Goal: Check status: Check status

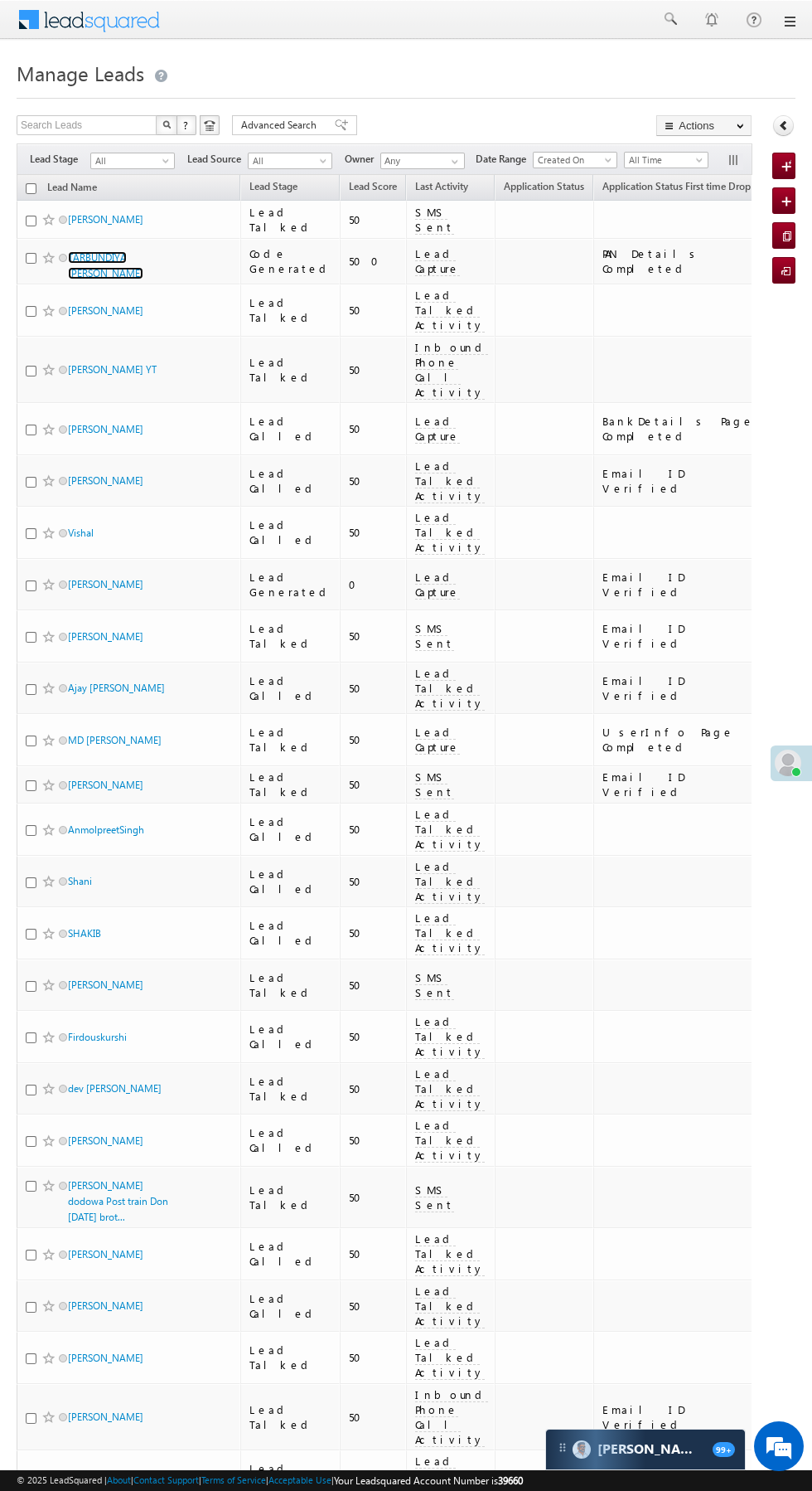
click at [118, 257] on link "TARBUNDIYA BHAVESH Mahendrabhai" at bounding box center [105, 265] width 75 height 28
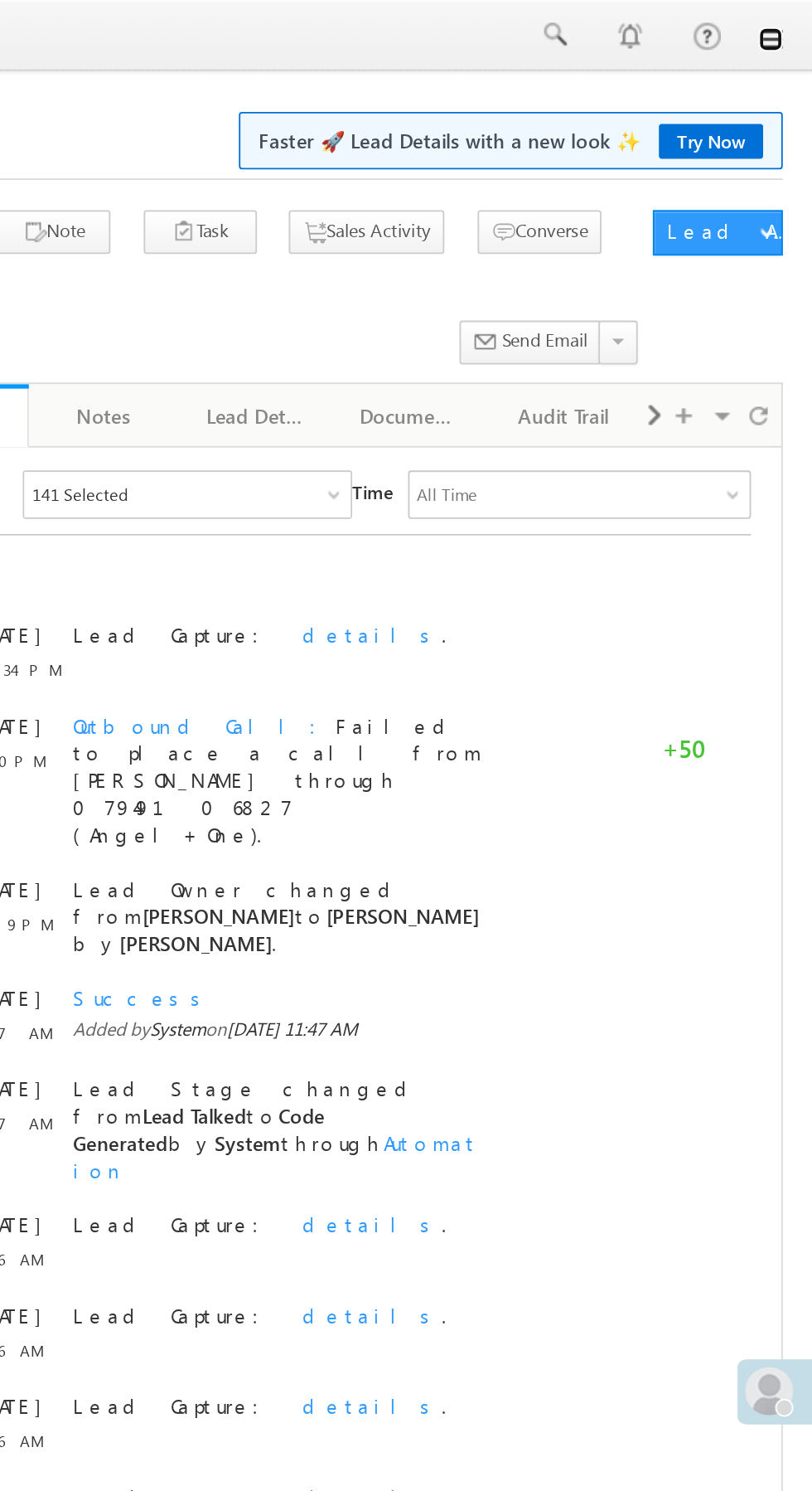
click at [787, 24] on link at bounding box center [788, 21] width 14 height 14
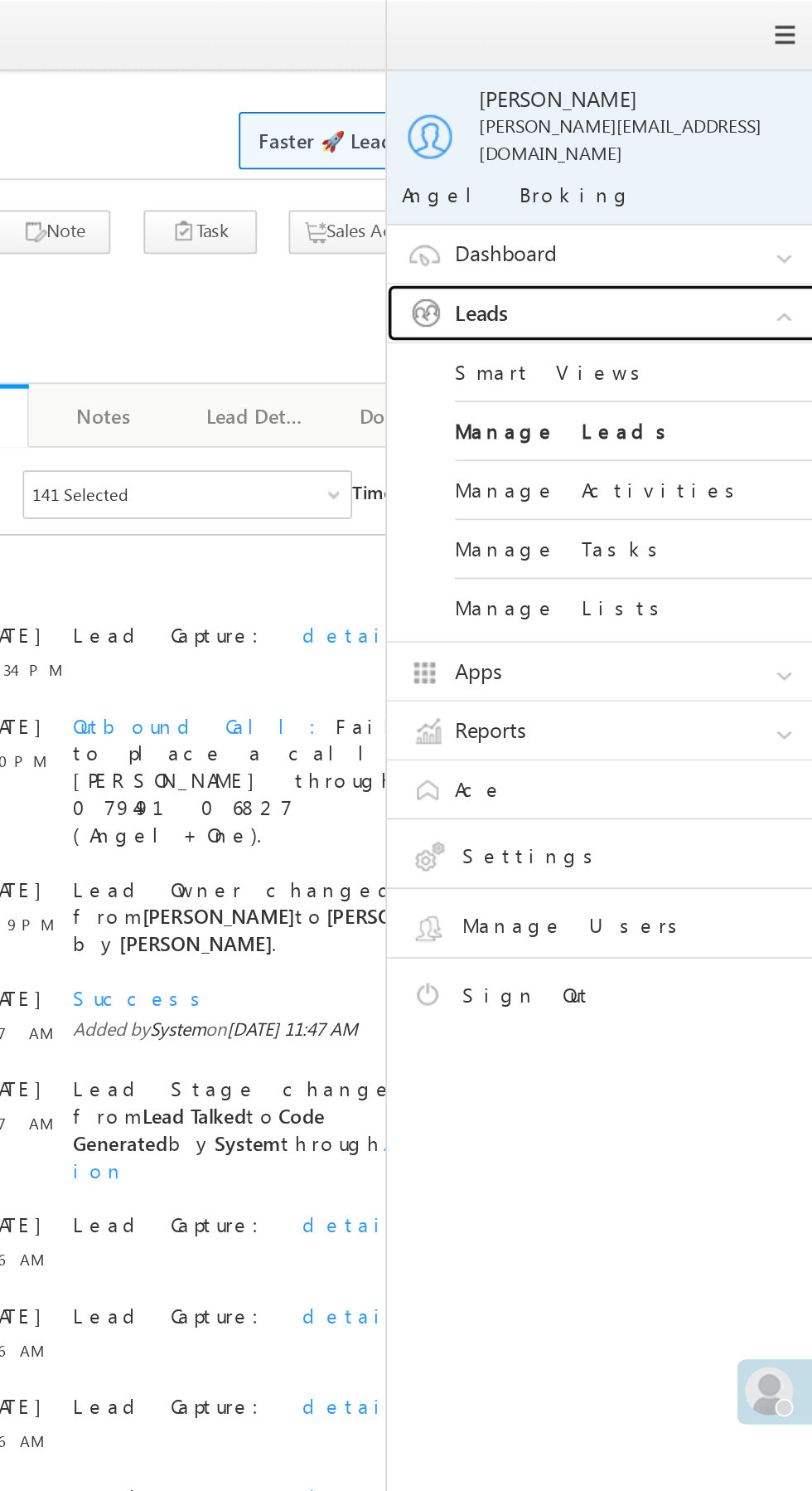
click at [727, 156] on link "Leads" at bounding box center [702, 171] width 248 height 32
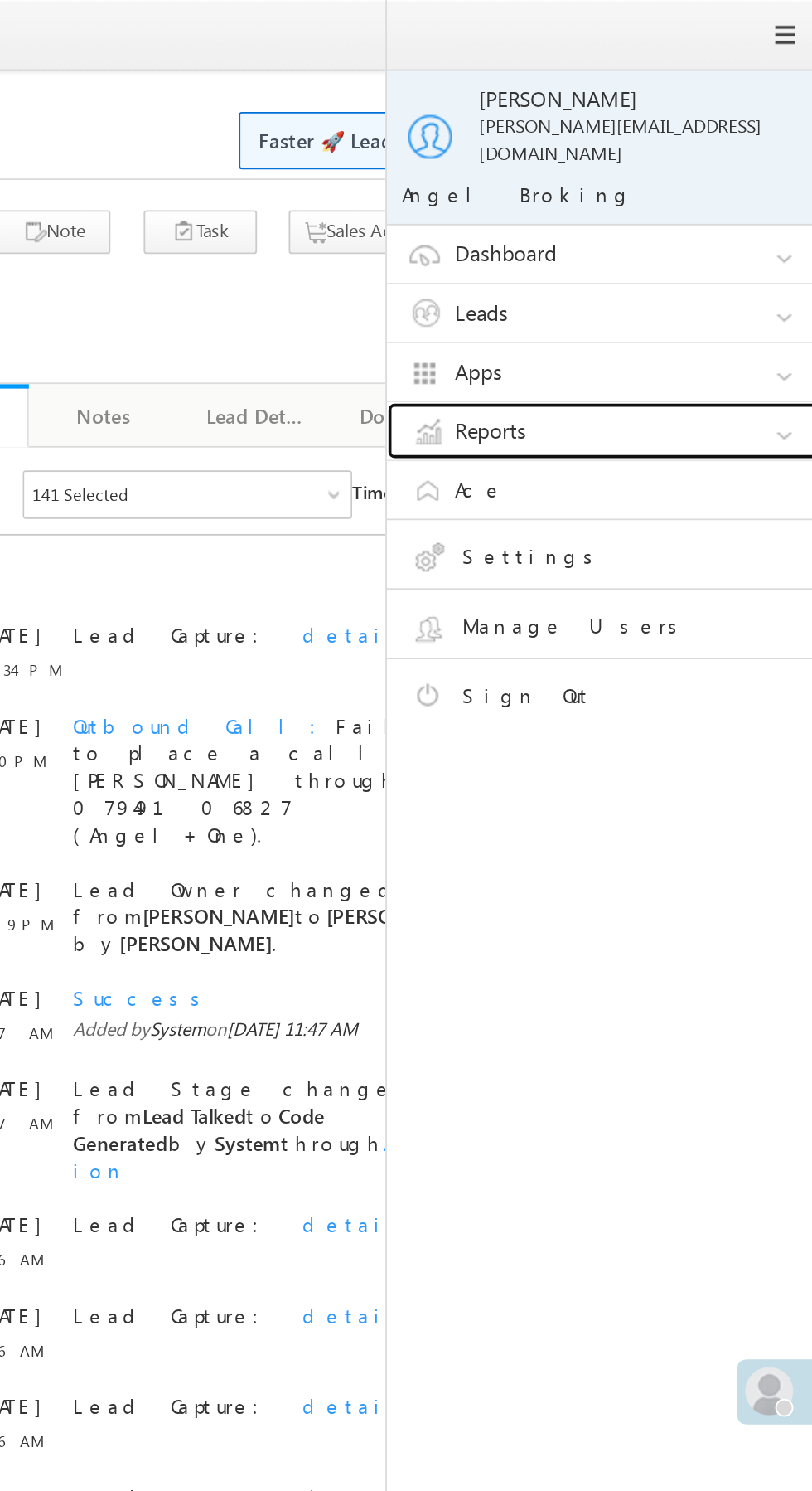
click at [715, 220] on link "Reports" at bounding box center [702, 236] width 248 height 32
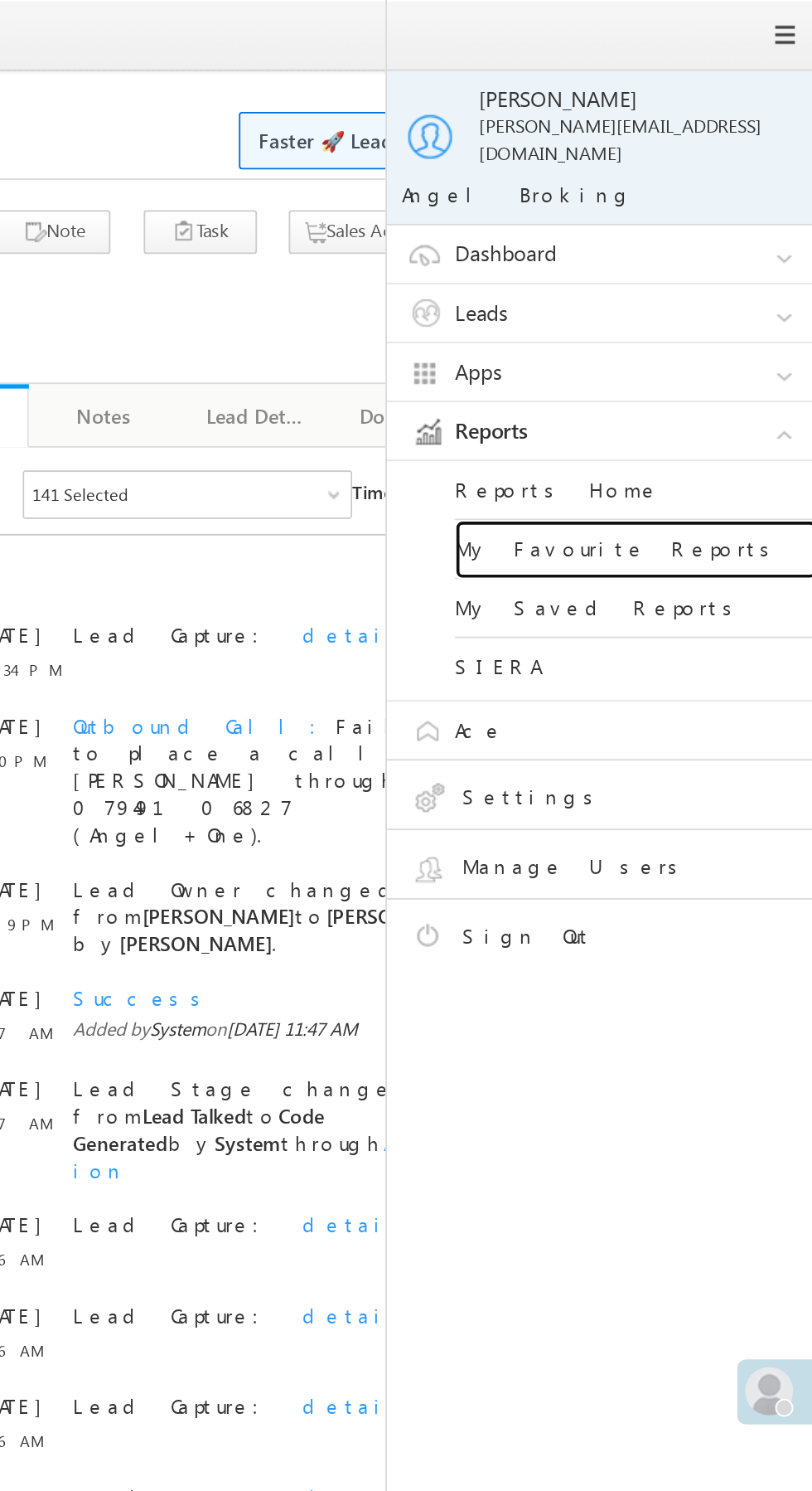
click at [735, 289] on link "My Favourite Reports" at bounding box center [715, 302] width 199 height 33
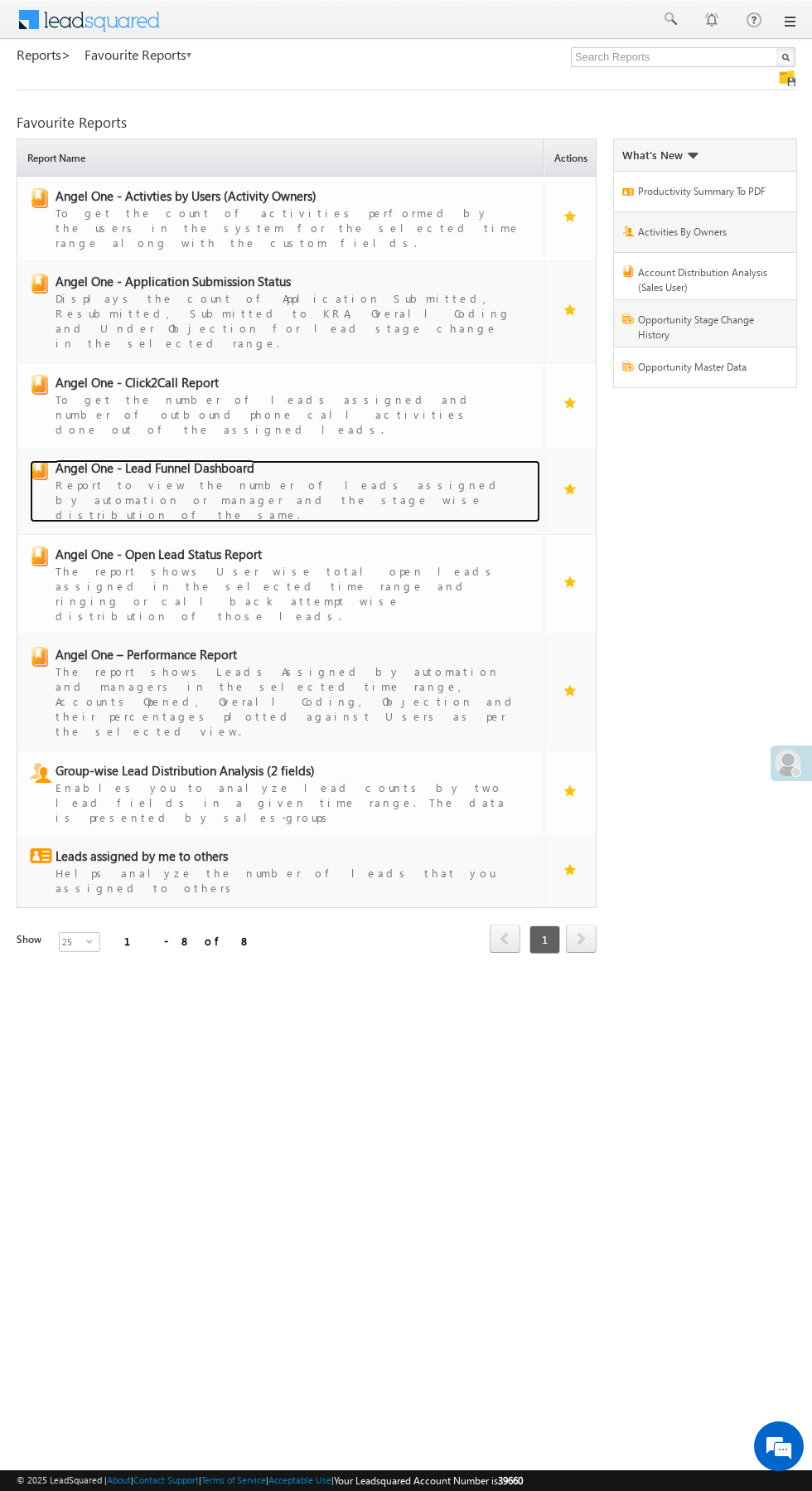
click at [184, 459] on span "Angel One - Lead Funnel Dashboard" at bounding box center [155, 468] width 199 height 16
